Goal: Information Seeking & Learning: Learn about a topic

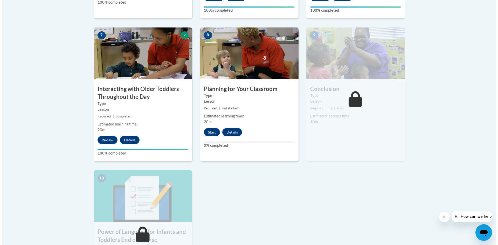
scroll to position [441, 0]
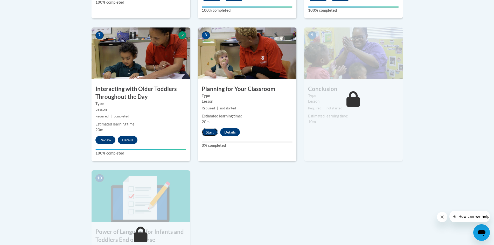
click at [211, 128] on button "Start" at bounding box center [210, 132] width 16 height 8
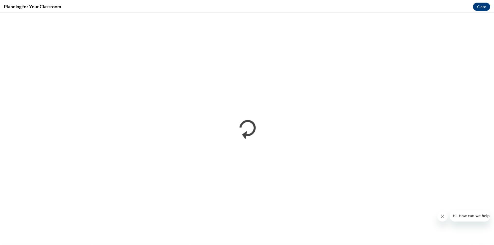
scroll to position [0, 0]
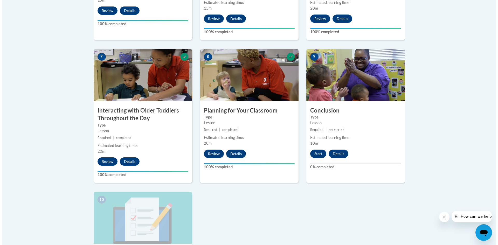
scroll to position [467, 0]
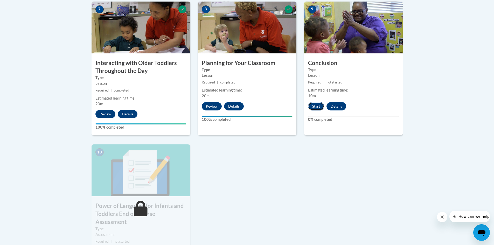
click at [318, 102] on button "Start" at bounding box center [316, 106] width 16 height 8
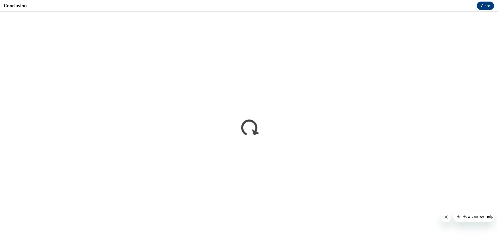
scroll to position [0, 0]
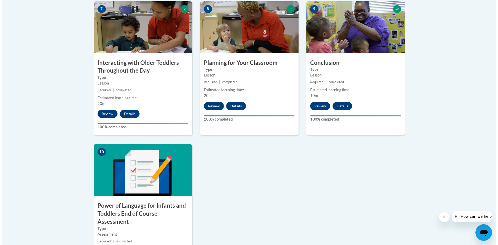
scroll to position [518, 0]
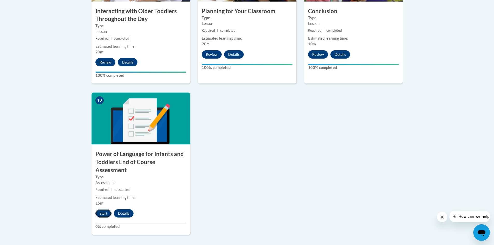
click at [104, 209] on button "Start" at bounding box center [103, 213] width 16 height 8
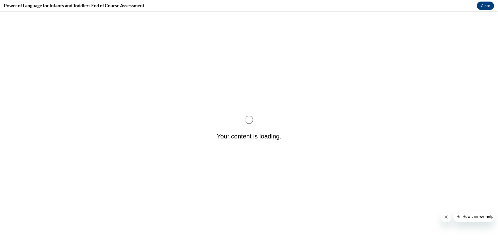
scroll to position [0, 0]
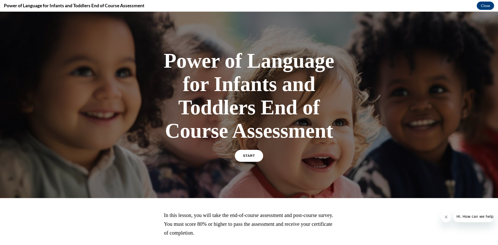
click at [250, 158] on link "START" at bounding box center [249, 156] width 28 height 12
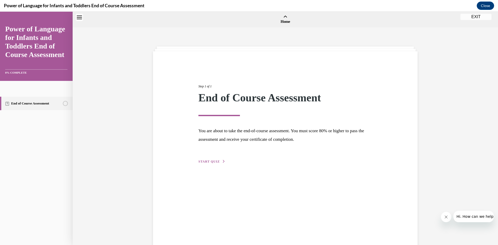
scroll to position [16, 0]
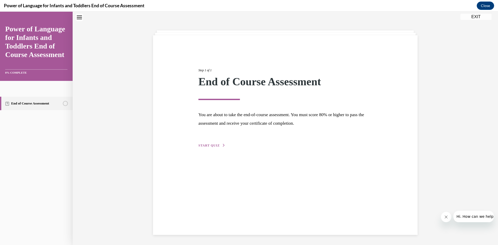
click at [206, 146] on span "START QUIZ" at bounding box center [208, 146] width 21 height 4
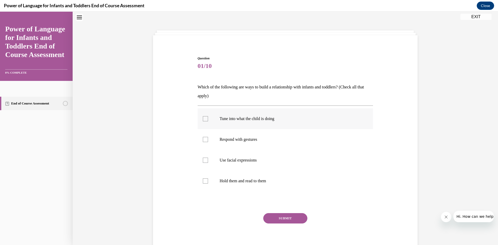
click at [203, 120] on div at bounding box center [205, 118] width 5 height 5
click at [203, 120] on input "Tune into what the child is doing" at bounding box center [205, 118] width 5 height 5
checkbox input "true"
click at [203, 139] on div at bounding box center [205, 139] width 5 height 5
click at [203, 139] on input "Respond with gestures" at bounding box center [205, 139] width 5 height 5
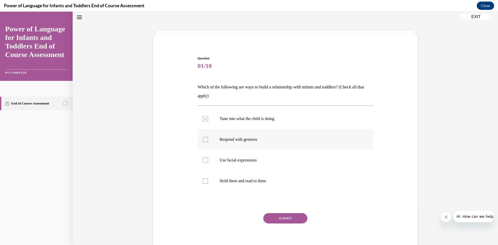
checkbox input "true"
click at [204, 161] on div at bounding box center [205, 160] width 5 height 5
click at [204, 161] on input "Use facial expressions" at bounding box center [205, 160] width 5 height 5
checkbox input "true"
click at [203, 181] on div at bounding box center [205, 180] width 5 height 5
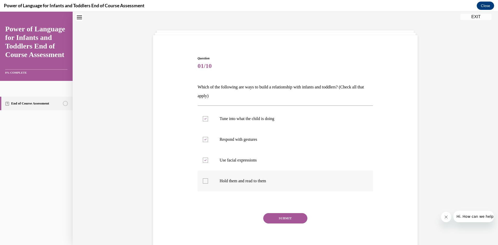
click at [203, 181] on input "Hold them and read to them" at bounding box center [205, 180] width 5 height 5
checkbox input "true"
click at [284, 220] on button "SUBMIT" at bounding box center [285, 218] width 44 height 10
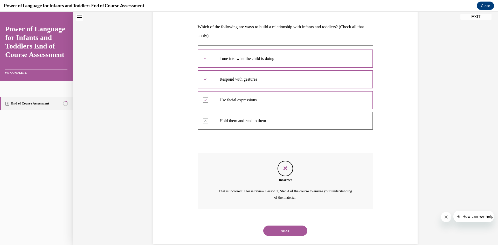
scroll to position [85, 0]
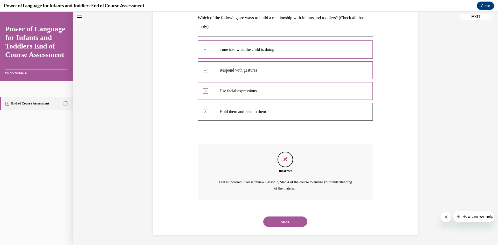
click at [289, 221] on button "NEXT" at bounding box center [285, 221] width 44 height 10
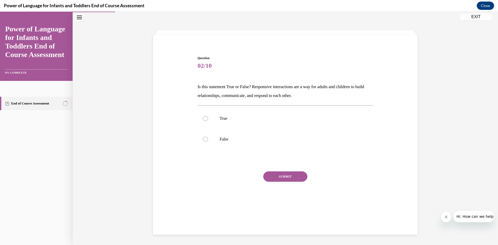
scroll to position [16, 0]
click at [203, 120] on div at bounding box center [205, 118] width 5 height 5
click at [203, 120] on input "True" at bounding box center [205, 118] width 5 height 5
radio input "true"
click at [272, 178] on button "SUBMIT" at bounding box center [285, 176] width 44 height 10
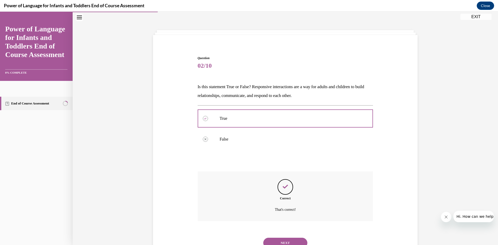
scroll to position [38, 0]
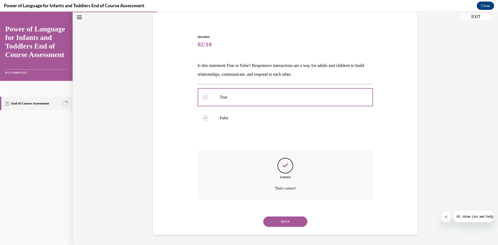
click at [288, 216] on button "NEXT" at bounding box center [285, 221] width 44 height 10
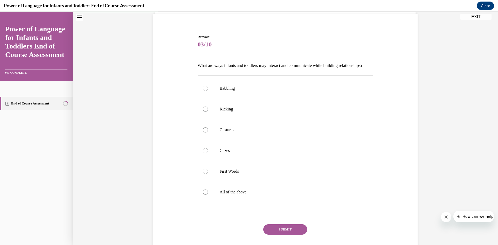
scroll to position [27, 0]
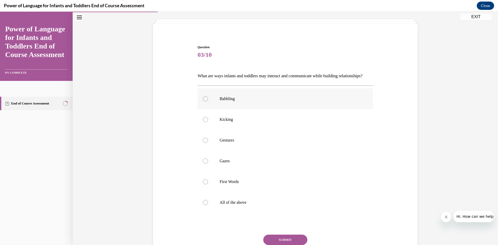
click at [203, 101] on div at bounding box center [205, 98] width 5 height 5
click at [203, 101] on input "Babbling" at bounding box center [205, 98] width 5 height 5
radio input "true"
click at [203, 122] on div at bounding box center [205, 119] width 5 height 5
click at [203, 122] on input "Kicking" at bounding box center [205, 119] width 5 height 5
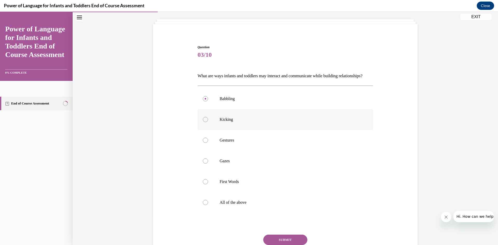
radio input "true"
click at [203, 143] on div at bounding box center [205, 140] width 5 height 5
click at [203, 143] on input "Gestures" at bounding box center [205, 140] width 5 height 5
radio input "true"
click at [203, 164] on div at bounding box center [205, 160] width 5 height 5
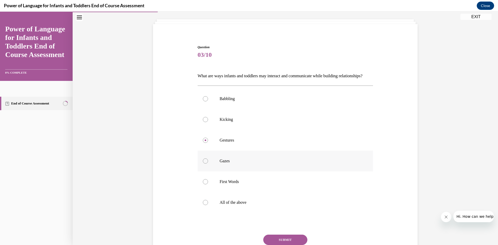
click at [203, 164] on input "Gazes" at bounding box center [205, 160] width 5 height 5
radio input "true"
click at [203, 184] on div at bounding box center [205, 181] width 5 height 5
click at [203, 184] on input "First Words" at bounding box center [205, 181] width 5 height 5
radio input "true"
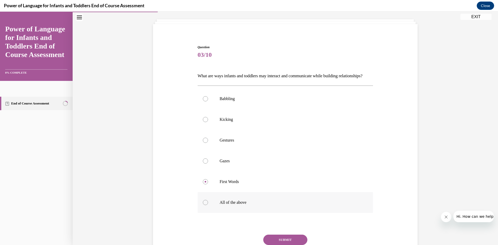
click at [200, 213] on label "All of the above" at bounding box center [286, 202] width 176 height 21
click at [203, 205] on input "All of the above" at bounding box center [205, 202] width 5 height 5
radio input "true"
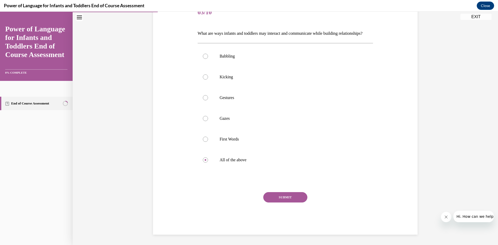
click at [289, 198] on button "SUBMIT" at bounding box center [285, 197] width 44 height 10
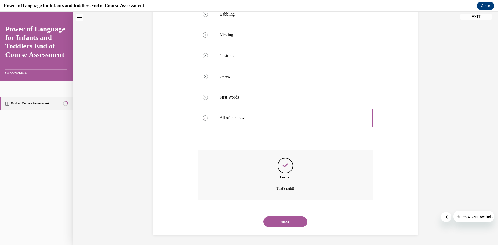
scroll to position [121, 0]
click at [285, 223] on button "NEXT" at bounding box center [285, 221] width 44 height 10
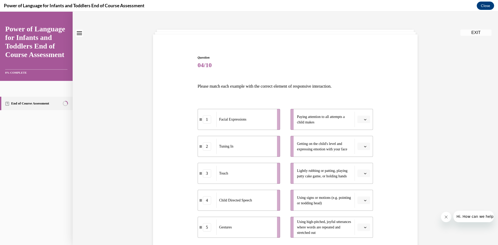
scroll to position [26, 0]
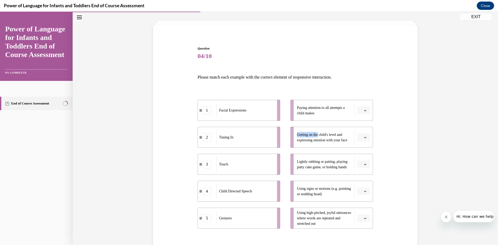
drag, startPoint x: 317, startPoint y: 111, endPoint x: 318, endPoint y: 135, distance: 23.6
click at [318, 135] on ul "Paying attention to all attempts a child makes Getting on the child's level and…" at bounding box center [329, 164] width 88 height 129
click at [329, 134] on span "Getting on the child's level and expressing emotion with your face" at bounding box center [322, 137] width 50 height 9
click at [363, 136] on span "button" at bounding box center [365, 138] width 4 height 4
click at [361, 157] on div "1" at bounding box center [361, 159] width 13 height 10
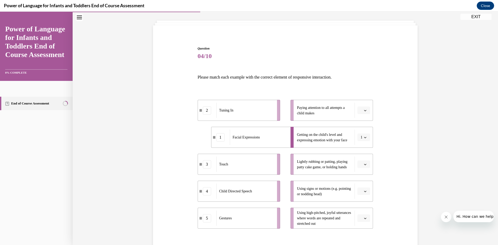
click at [364, 191] on icon "button" at bounding box center [365, 191] width 3 height 3
click at [361, 181] on div "5" at bounding box center [361, 179] width 13 height 10
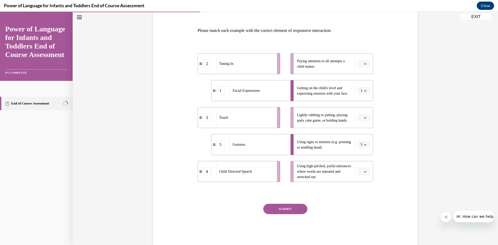
scroll to position [78, 0]
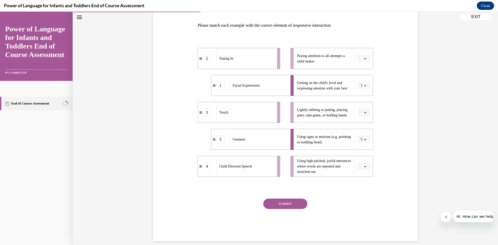
click at [364, 166] on icon "button" at bounding box center [365, 166] width 3 height 3
click at [360, 217] on div "4" at bounding box center [361, 219] width 13 height 10
click at [364, 114] on icon "button" at bounding box center [365, 112] width 3 height 3
click at [362, 151] on div "3" at bounding box center [361, 155] width 13 height 10
click at [363, 60] on button "button" at bounding box center [363, 59] width 13 height 8
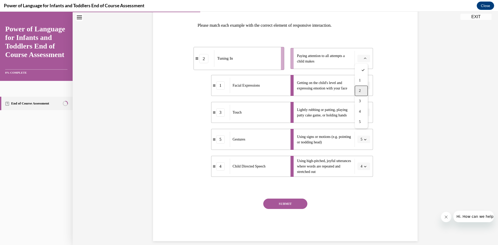
click at [361, 87] on div "2" at bounding box center [361, 91] width 13 height 10
click at [286, 204] on button "SUBMIT" at bounding box center [285, 204] width 44 height 10
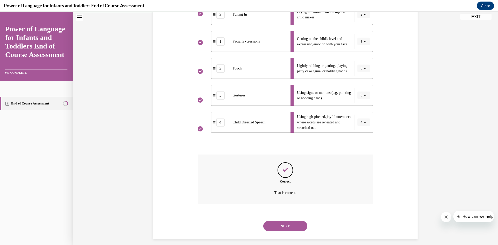
scroll to position [126, 0]
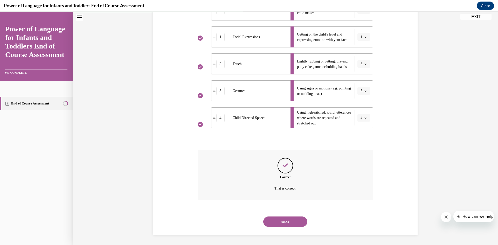
click at [284, 220] on button "NEXT" at bounding box center [285, 221] width 44 height 10
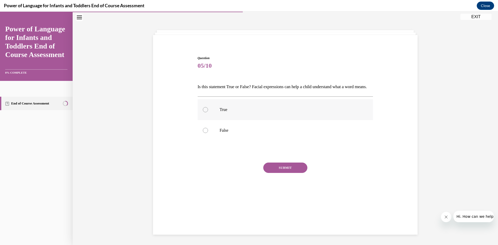
click at [204, 112] on div at bounding box center [205, 109] width 5 height 5
click at [204, 112] on input "True" at bounding box center [205, 109] width 5 height 5
radio input "true"
click at [285, 173] on button "SUBMIT" at bounding box center [285, 168] width 44 height 10
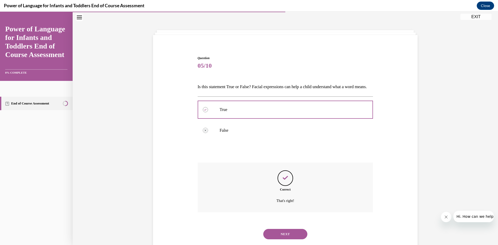
scroll to position [38, 0]
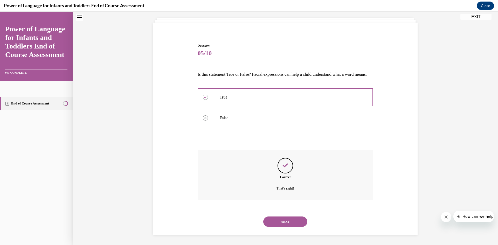
click at [287, 219] on button "NEXT" at bounding box center [285, 221] width 44 height 10
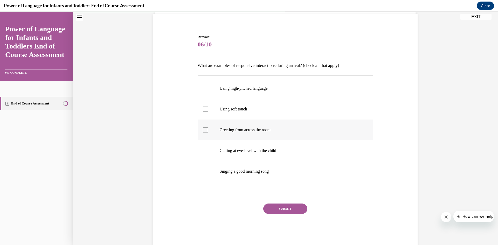
scroll to position [27, 0]
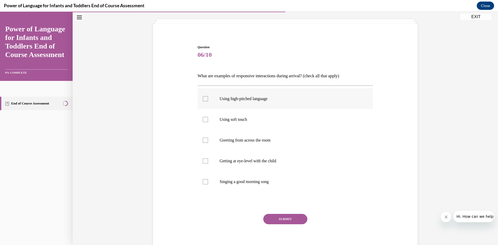
click at [203, 98] on div at bounding box center [205, 98] width 5 height 5
click at [203, 98] on input "Using high-pitched language" at bounding box center [205, 98] width 5 height 5
click at [204, 99] on icon at bounding box center [205, 99] width 2 height 2
click at [203, 99] on input "Using high-pitched language" at bounding box center [205, 98] width 5 height 5
checkbox input "false"
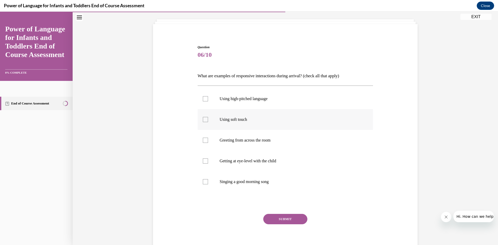
click at [203, 120] on div at bounding box center [205, 119] width 5 height 5
click at [203, 120] on input "Using soft touch" at bounding box center [205, 119] width 5 height 5
checkbox input "true"
drag, startPoint x: 203, startPoint y: 159, endPoint x: 203, endPoint y: 165, distance: 5.7
click at [203, 160] on div at bounding box center [205, 160] width 5 height 5
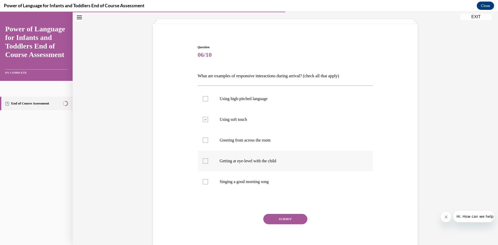
click at [203, 160] on input "Getting at eye-level with the child" at bounding box center [205, 160] width 5 height 5
checkbox input "true"
drag, startPoint x: 203, startPoint y: 181, endPoint x: 206, endPoint y: 153, distance: 27.9
click at [203, 181] on div at bounding box center [205, 181] width 5 height 5
click at [203, 181] on input "Singing a good morning song" at bounding box center [205, 181] width 5 height 5
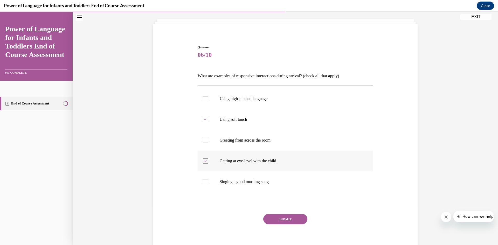
checkbox input "true"
click at [205, 100] on div at bounding box center [205, 98] width 5 height 5
click at [205, 100] on input "Using high-pitched language" at bounding box center [205, 98] width 5 height 5
checkbox input "true"
click at [285, 218] on button "SUBMIT" at bounding box center [285, 219] width 44 height 10
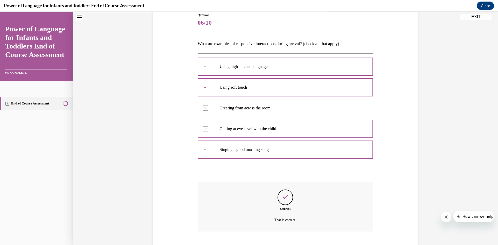
scroll to position [91, 0]
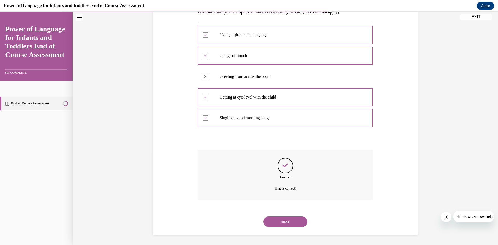
click at [287, 221] on button "NEXT" at bounding box center [285, 221] width 44 height 10
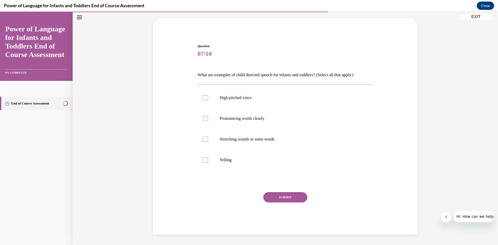
scroll to position [28, 0]
click at [205, 98] on div at bounding box center [205, 97] width 5 height 5
click at [205, 98] on input "High-pitched voice" at bounding box center [205, 97] width 5 height 5
checkbox input "true"
click at [204, 119] on div at bounding box center [205, 118] width 5 height 5
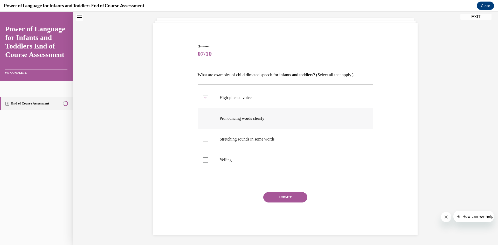
click at [204, 119] on input "Pronouncing words clearly" at bounding box center [205, 118] width 5 height 5
checkbox input "true"
click at [203, 142] on div at bounding box center [205, 139] width 5 height 5
click at [203, 142] on input "Stretching sounds in some words" at bounding box center [205, 139] width 5 height 5
checkbox input "true"
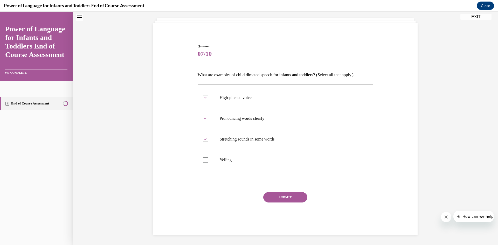
click at [286, 199] on button "SUBMIT" at bounding box center [285, 197] width 44 height 10
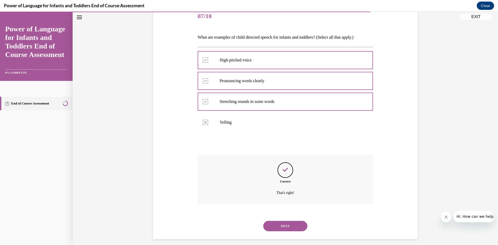
scroll to position [70, 0]
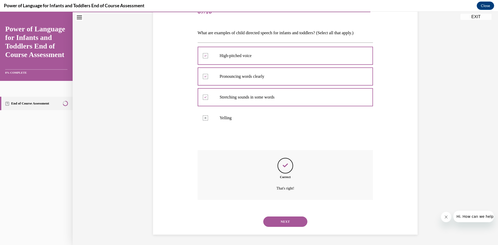
click at [285, 224] on button "NEXT" at bounding box center [285, 221] width 44 height 10
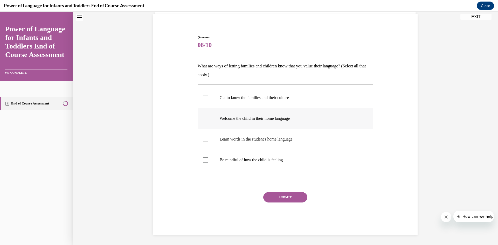
drag, startPoint x: 203, startPoint y: 118, endPoint x: 204, endPoint y: 115, distance: 3.8
click at [203, 118] on div at bounding box center [205, 118] width 5 height 5
click at [203, 118] on input "Welcome the child in their home language" at bounding box center [205, 118] width 5 height 5
checkbox input "true"
click at [203, 99] on div at bounding box center [205, 97] width 5 height 5
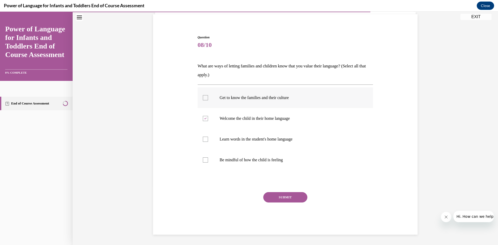
click at [203, 99] on input "Get to know the families and their culture" at bounding box center [205, 97] width 5 height 5
checkbox input "true"
drag, startPoint x: 205, startPoint y: 138, endPoint x: 204, endPoint y: 141, distance: 3.7
click at [205, 138] on div at bounding box center [205, 139] width 5 height 5
click at [205, 138] on input "Learn words in the student's home language" at bounding box center [205, 139] width 5 height 5
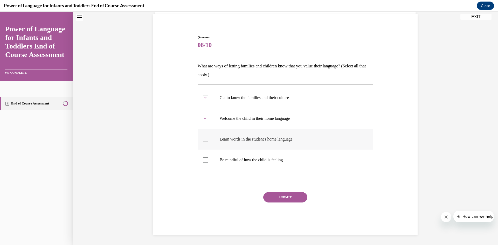
checkbox input "true"
click at [203, 160] on div at bounding box center [205, 159] width 5 height 5
click at [203, 160] on input "Be mindful of how the child is feeling" at bounding box center [205, 159] width 5 height 5
checkbox input "true"
click at [285, 198] on button "SUBMIT" at bounding box center [285, 197] width 44 height 10
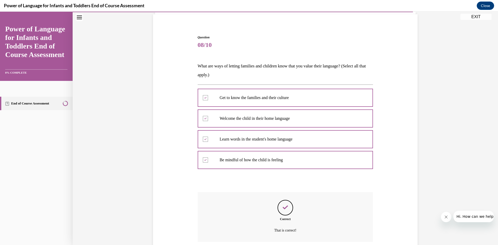
scroll to position [79, 0]
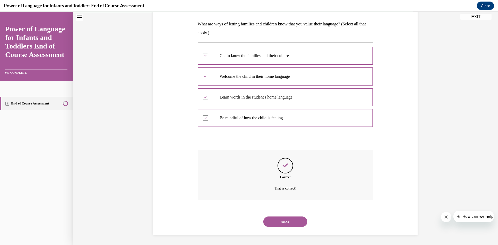
click at [285, 222] on button "NEXT" at bounding box center [285, 221] width 44 height 10
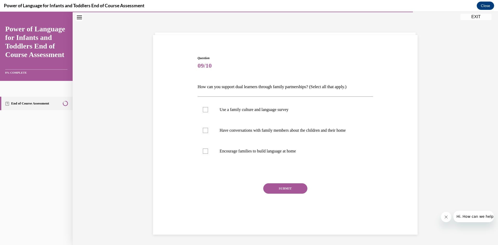
scroll to position [16, 0]
click at [203, 109] on div at bounding box center [205, 109] width 5 height 5
click at [203, 109] on input "Use a family culture and language survey" at bounding box center [205, 109] width 5 height 5
checkbox input "true"
click at [201, 127] on label "Have conversations with family members about the children and their home" at bounding box center [286, 130] width 176 height 21
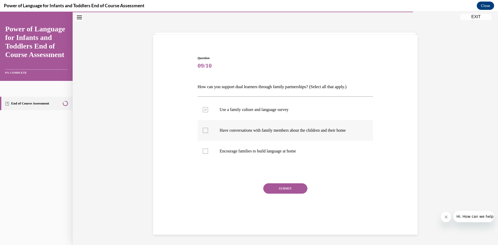
click at [203, 128] on input "Have conversations with family members about the children and their home" at bounding box center [205, 130] width 5 height 5
checkbox input "true"
click at [203, 151] on div at bounding box center [205, 151] width 5 height 5
click at [203, 151] on input "Encourage families to build language at home" at bounding box center [205, 151] width 5 height 5
checkbox input "true"
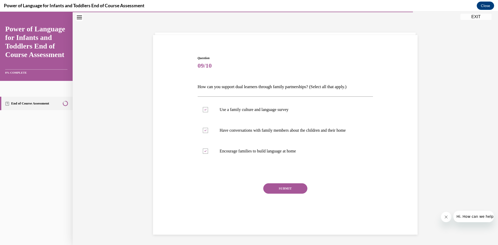
click at [284, 189] on button "SUBMIT" at bounding box center [285, 188] width 44 height 10
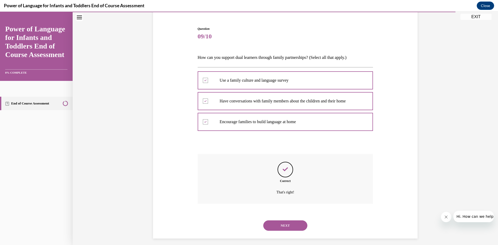
scroll to position [50, 0]
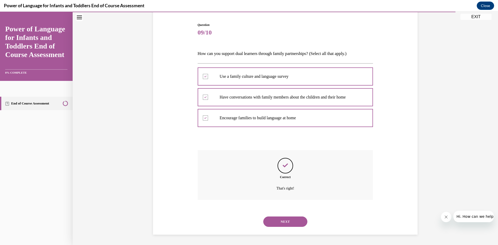
click at [288, 221] on button "NEXT" at bounding box center [285, 221] width 44 height 10
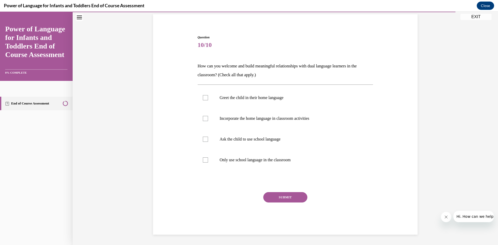
scroll to position [37, 0]
click at [203, 99] on div at bounding box center [205, 97] width 5 height 5
click at [203, 99] on input "Greet the child in their home language" at bounding box center [205, 97] width 5 height 5
checkbox input "true"
click at [203, 120] on div at bounding box center [205, 118] width 5 height 5
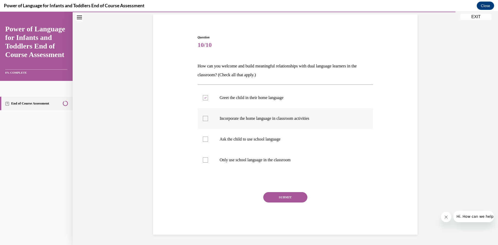
click at [203, 120] on input "Incorporate the home language in classroom activities" at bounding box center [205, 118] width 5 height 5
checkbox input "true"
click at [287, 197] on button "SUBMIT" at bounding box center [285, 197] width 44 height 10
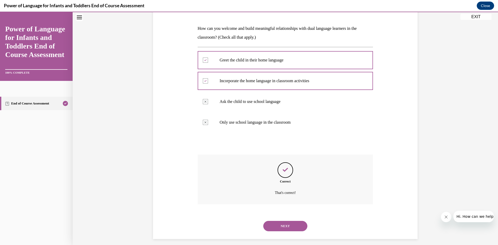
scroll to position [79, 0]
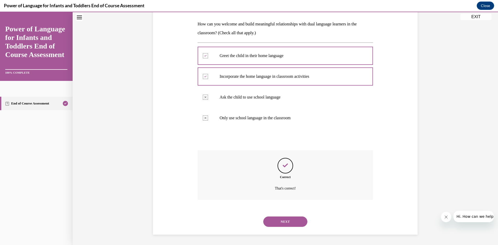
click at [286, 221] on button "NEXT" at bounding box center [285, 221] width 44 height 10
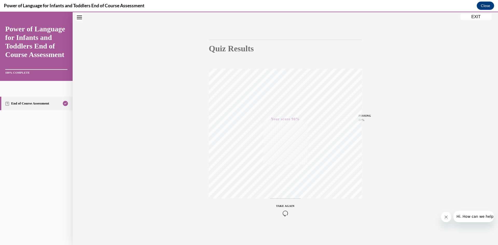
click at [478, 17] on button "EXIT" at bounding box center [475, 17] width 31 height 6
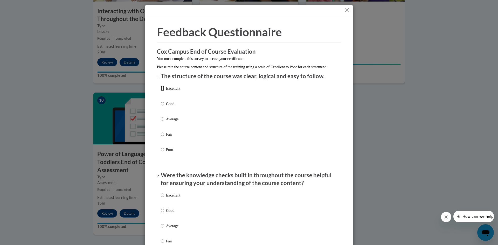
click at [161, 91] on input "Excellent" at bounding box center [162, 89] width 3 height 6
radio input "true"
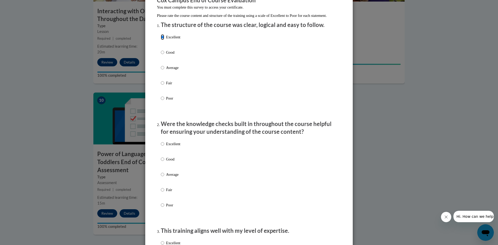
scroll to position [52, 0]
drag, startPoint x: 161, startPoint y: 148, endPoint x: 170, endPoint y: 154, distance: 11.4
click at [161, 146] on input "Excellent" at bounding box center [162, 144] width 3 height 6
radio input "true"
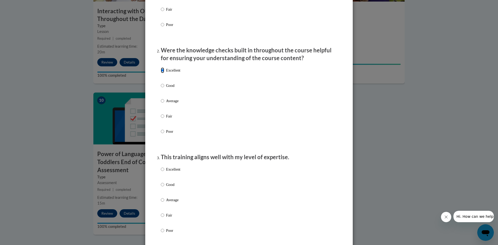
scroll to position [156, 0]
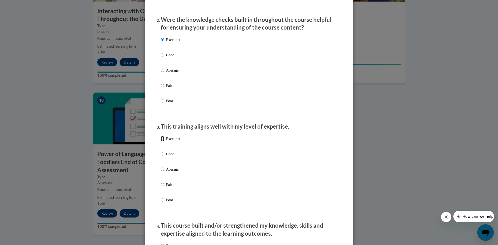
click at [161, 142] on input "Excellent" at bounding box center [162, 139] width 3 height 6
radio input "true"
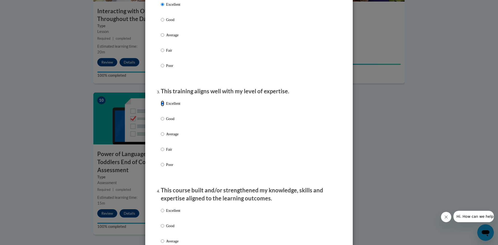
scroll to position [233, 0]
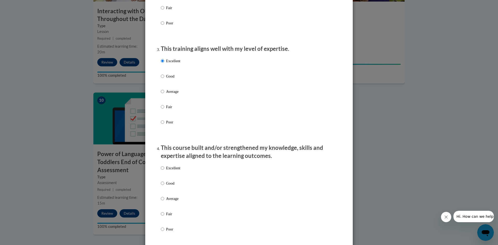
drag, startPoint x: 158, startPoint y: 172, endPoint x: 145, endPoint y: 194, distance: 25.1
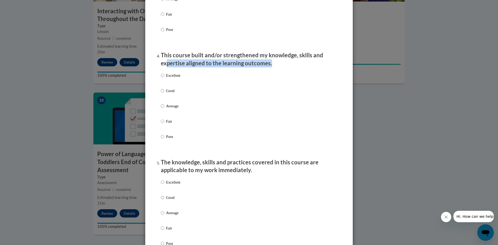
scroll to position [337, 0]
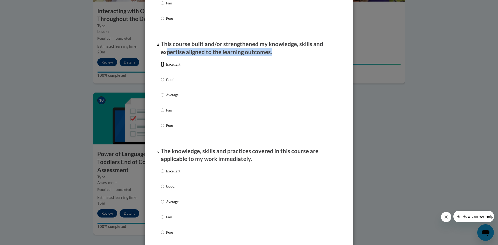
click at [161, 67] on input "Excellent" at bounding box center [162, 64] width 3 height 6
radio input "true"
click at [162, 174] on input "Excellent" at bounding box center [162, 171] width 3 height 6
radio input "true"
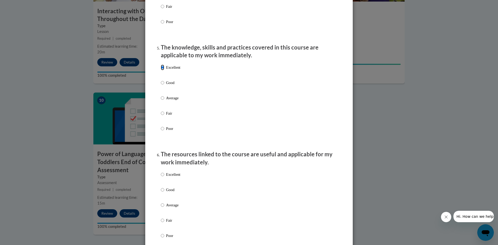
scroll to position [467, 0]
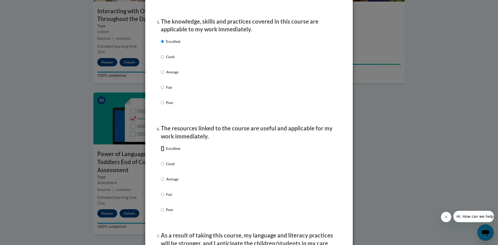
click at [161, 151] on input "Excellent" at bounding box center [162, 149] width 3 height 6
radio input "true"
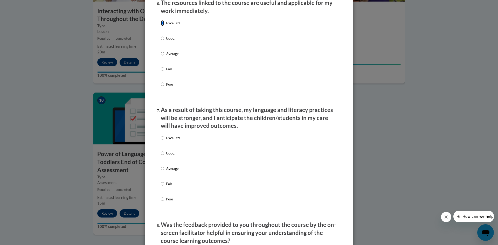
scroll to position [596, 0]
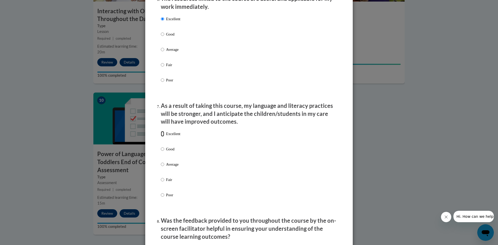
click at [161, 137] on input "Excellent" at bounding box center [162, 134] width 3 height 6
radio input "true"
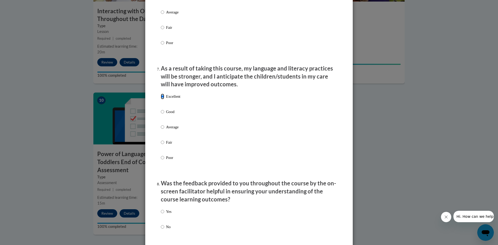
scroll to position [700, 0]
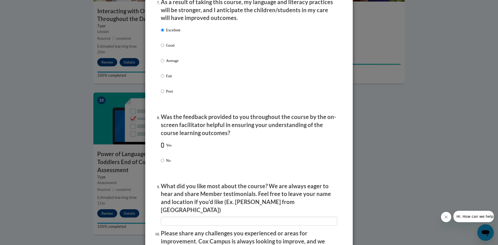
click at [161, 148] on input "Yes" at bounding box center [162, 145] width 3 height 6
radio input "true"
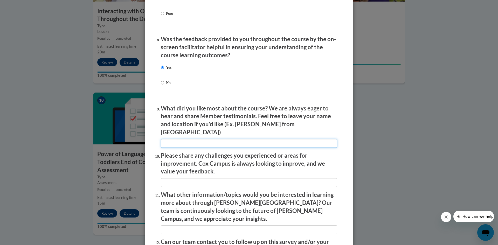
click at [203, 139] on input "textbox" at bounding box center [249, 143] width 176 height 9
type input "I enjoyed the content and the online availability"
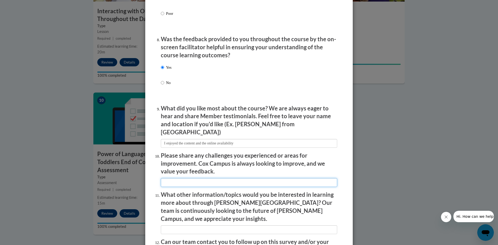
click at [196, 181] on input "textbox" at bounding box center [249, 182] width 176 height 9
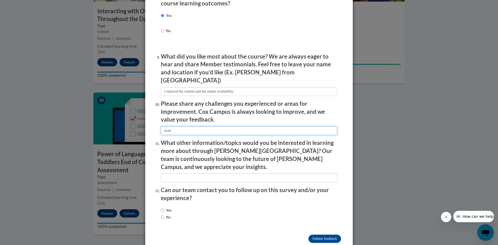
type input "none"
click at [163, 207] on label "Yes" at bounding box center [166, 210] width 11 height 6
click at [163, 207] on input "Yes" at bounding box center [162, 210] width 3 height 6
radio input "true"
click at [323, 235] on input "Submit feedback" at bounding box center [324, 239] width 33 height 8
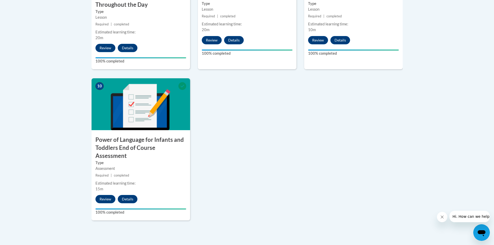
scroll to position [467, 0]
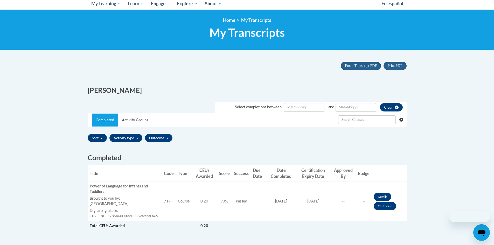
scroll to position [104, 0]
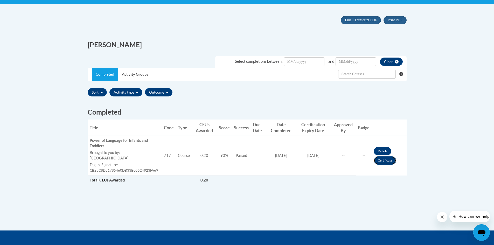
click at [383, 159] on link "Certificate" at bounding box center [385, 160] width 23 height 8
